Goal: Task Accomplishment & Management: Manage account settings

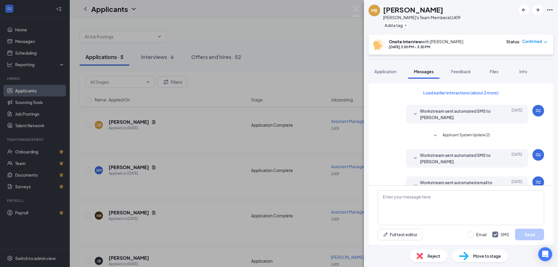
click at [550, 8] on icon "Ellipses" at bounding box center [550, 9] width 7 height 7
click at [508, 25] on link "View full application" at bounding box center [518, 23] width 63 height 6
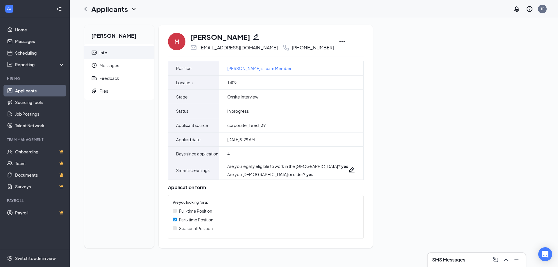
click at [176, 44] on div "M" at bounding box center [176, 42] width 5 height 8
click at [200, 38] on h1 "[PERSON_NAME]" at bounding box center [220, 37] width 60 height 10
click at [109, 92] on span "Files" at bounding box center [124, 91] width 50 height 13
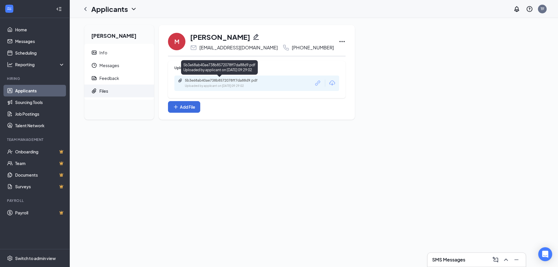
click at [215, 80] on div "5b3e68ab40ae738b8572078ff7da88d9.pdf" at bounding box center [225, 80] width 81 height 5
